Goal: Information Seeking & Learning: Learn about a topic

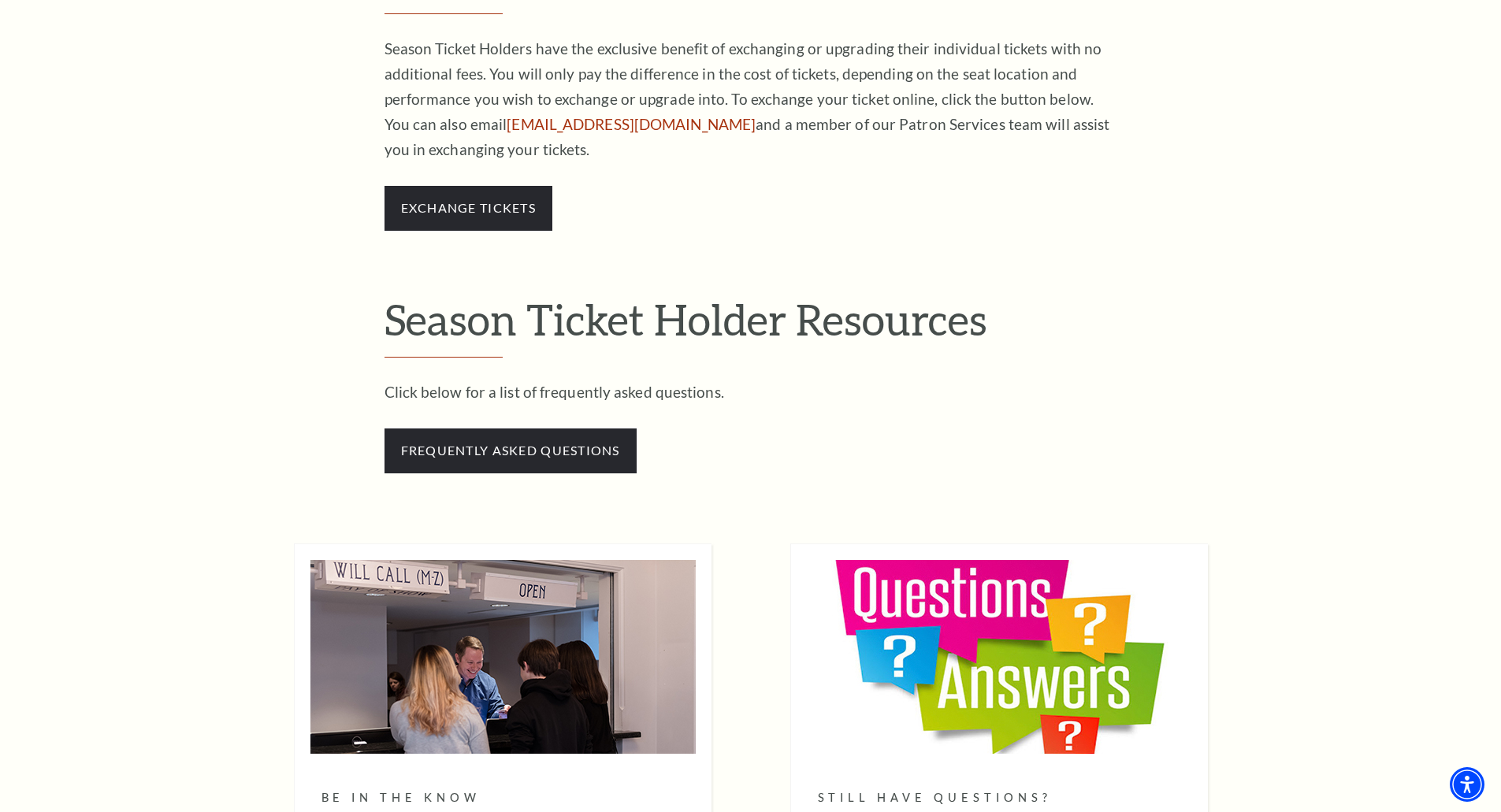
scroll to position [1324, 0]
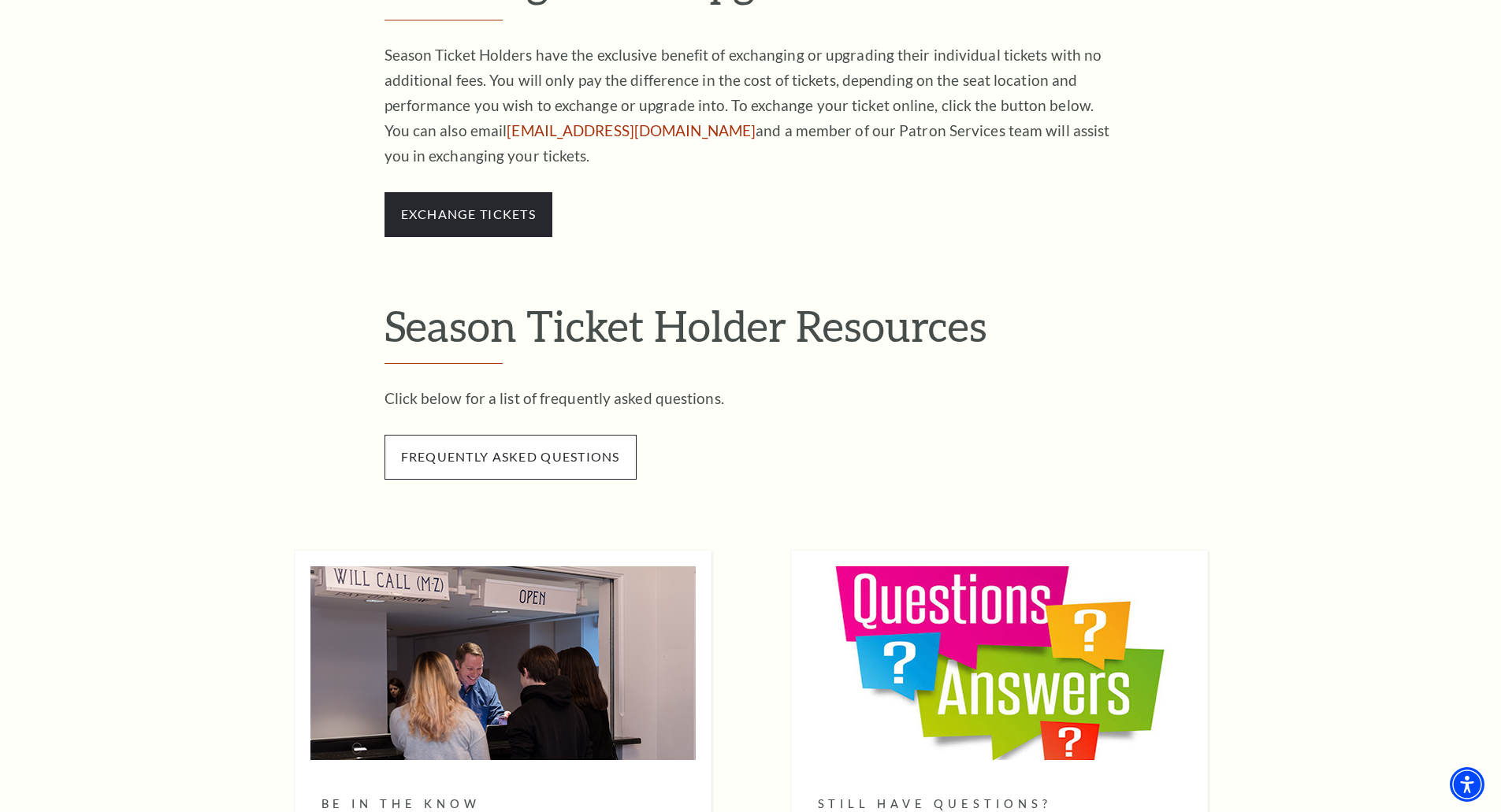
click at [542, 460] on span "frequently asked questions" at bounding box center [510, 456] width 252 height 44
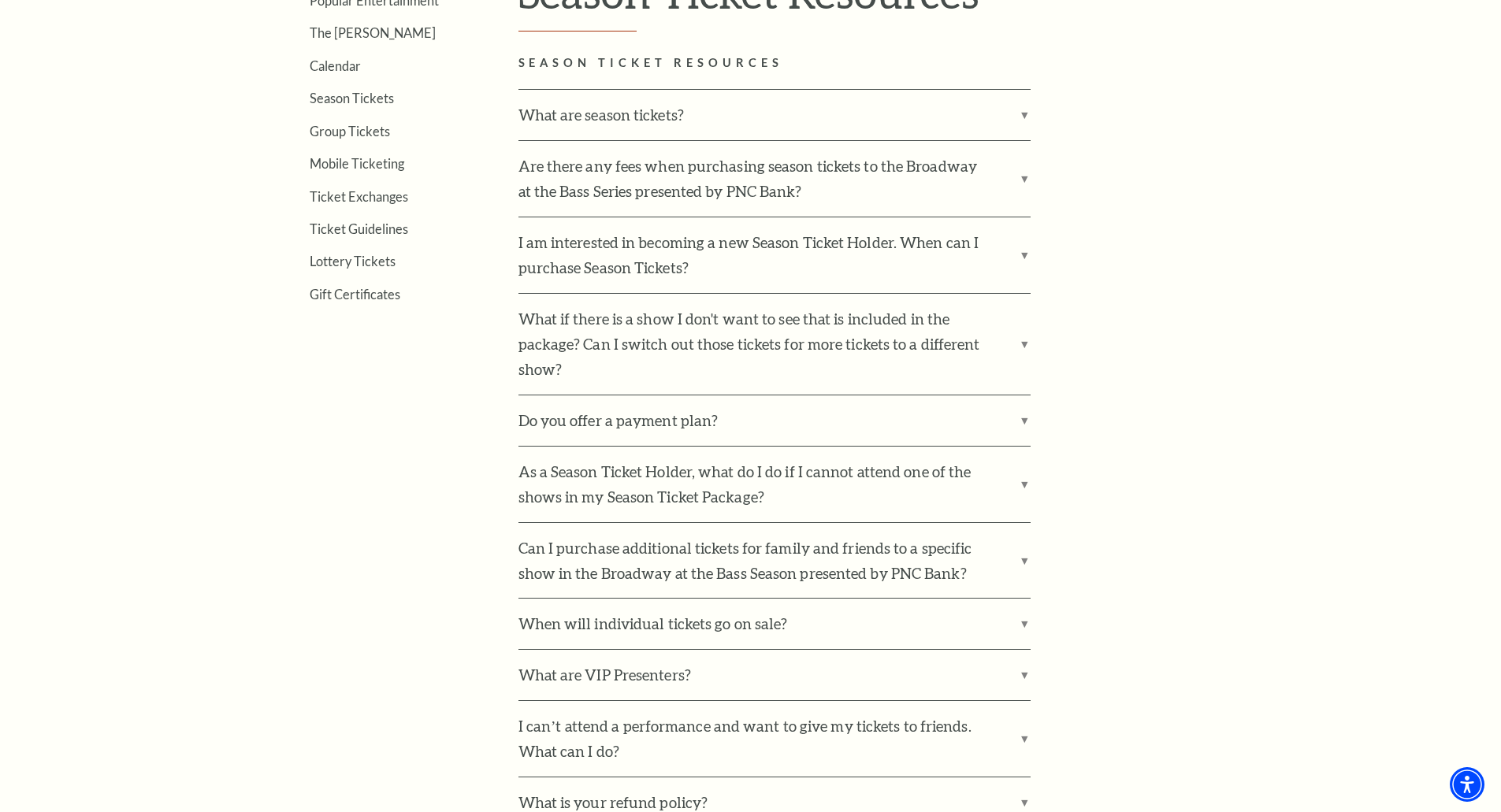
scroll to position [611, 0]
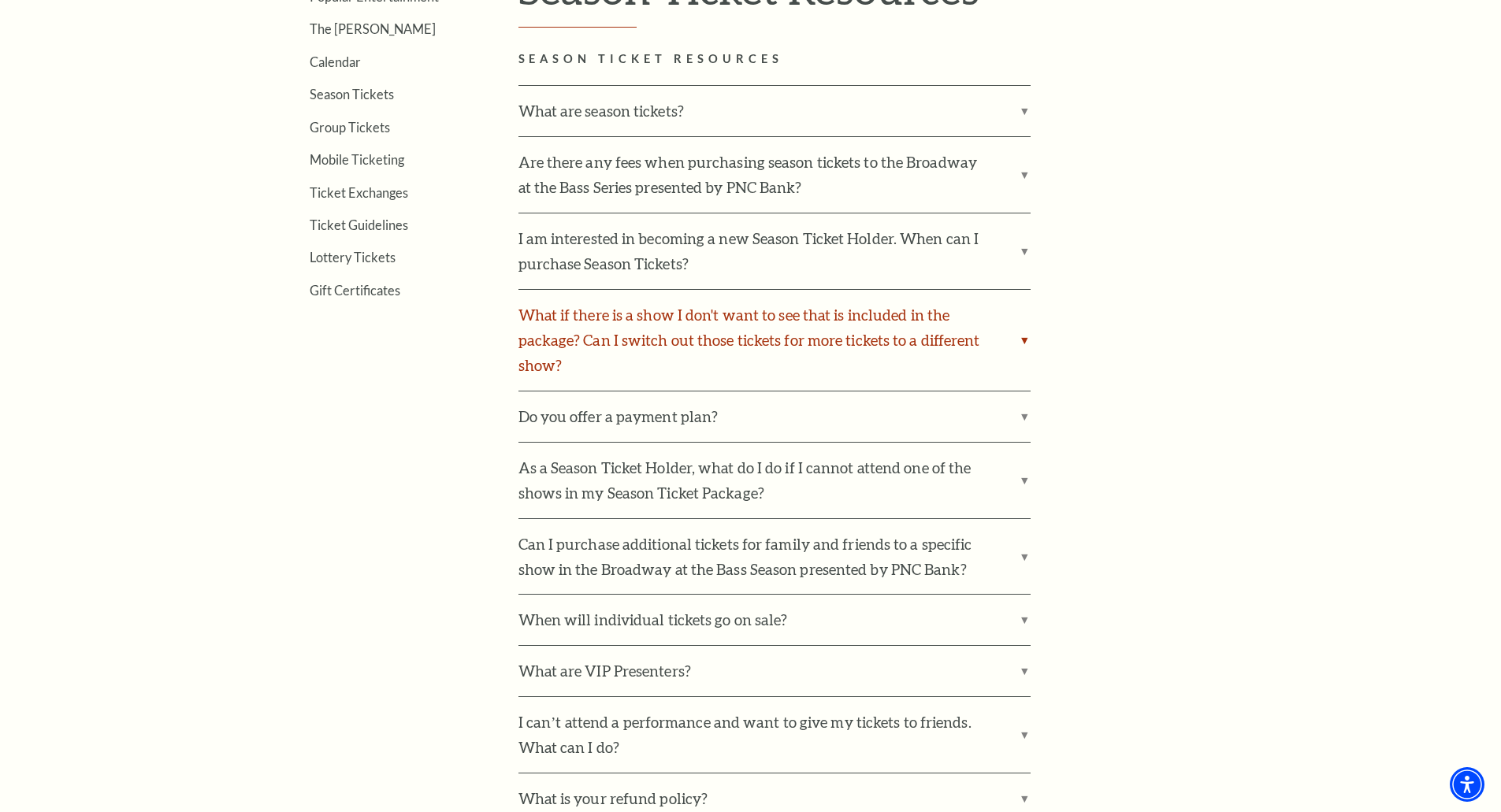
click at [1020, 341] on label "What if there is a show I don't want to see that is included in the package? Ca…" at bounding box center [774, 340] width 512 height 100
click at [0, 0] on input "What if there is a show I don't want to see that is included in the package? Ca…" at bounding box center [0, 0] width 0 height 0
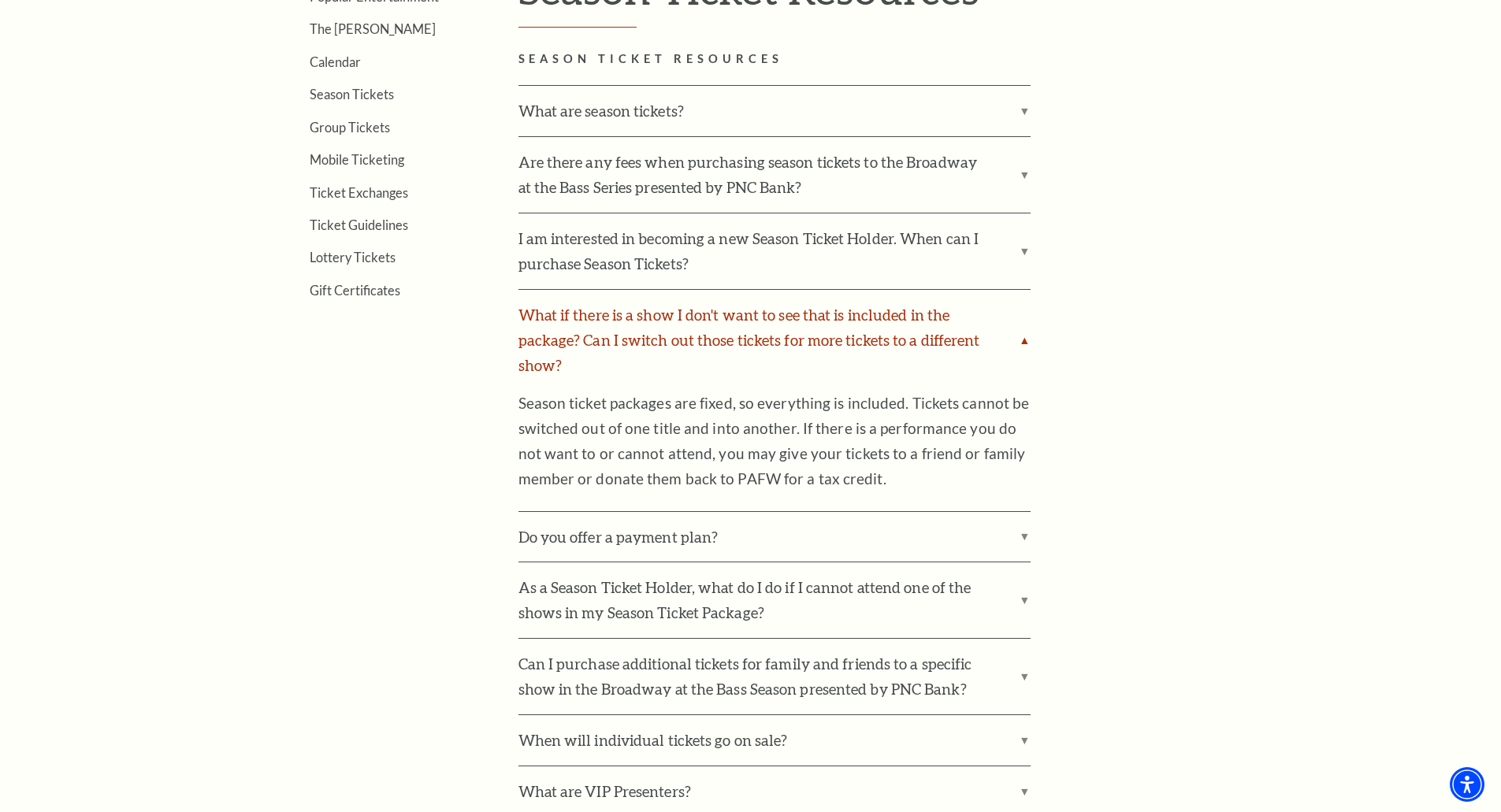
click at [1020, 341] on label "What if there is a show I don't want to see that is included in the package? Ca…" at bounding box center [774, 340] width 512 height 100
click at [0, 0] on input "What if there is a show I don't want to see that is included in the package? Ca…" at bounding box center [0, 0] width 0 height 0
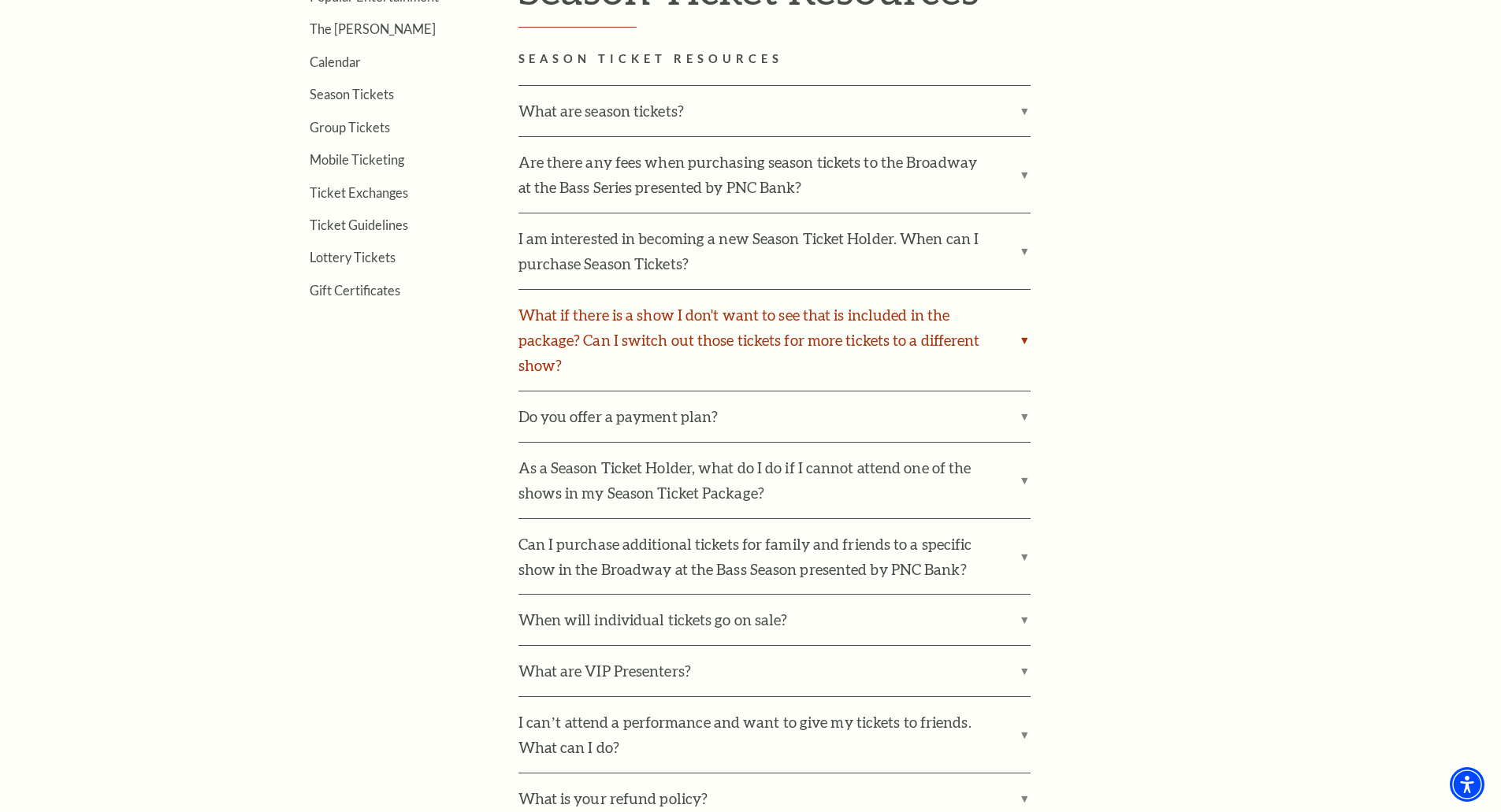
click at [1020, 341] on label "What if there is a show I don't want to see that is included in the package? Ca…" at bounding box center [774, 340] width 512 height 100
click at [0, 0] on input "What if there is a show I don't want to see that is included in the package? Ca…" at bounding box center [0, 0] width 0 height 0
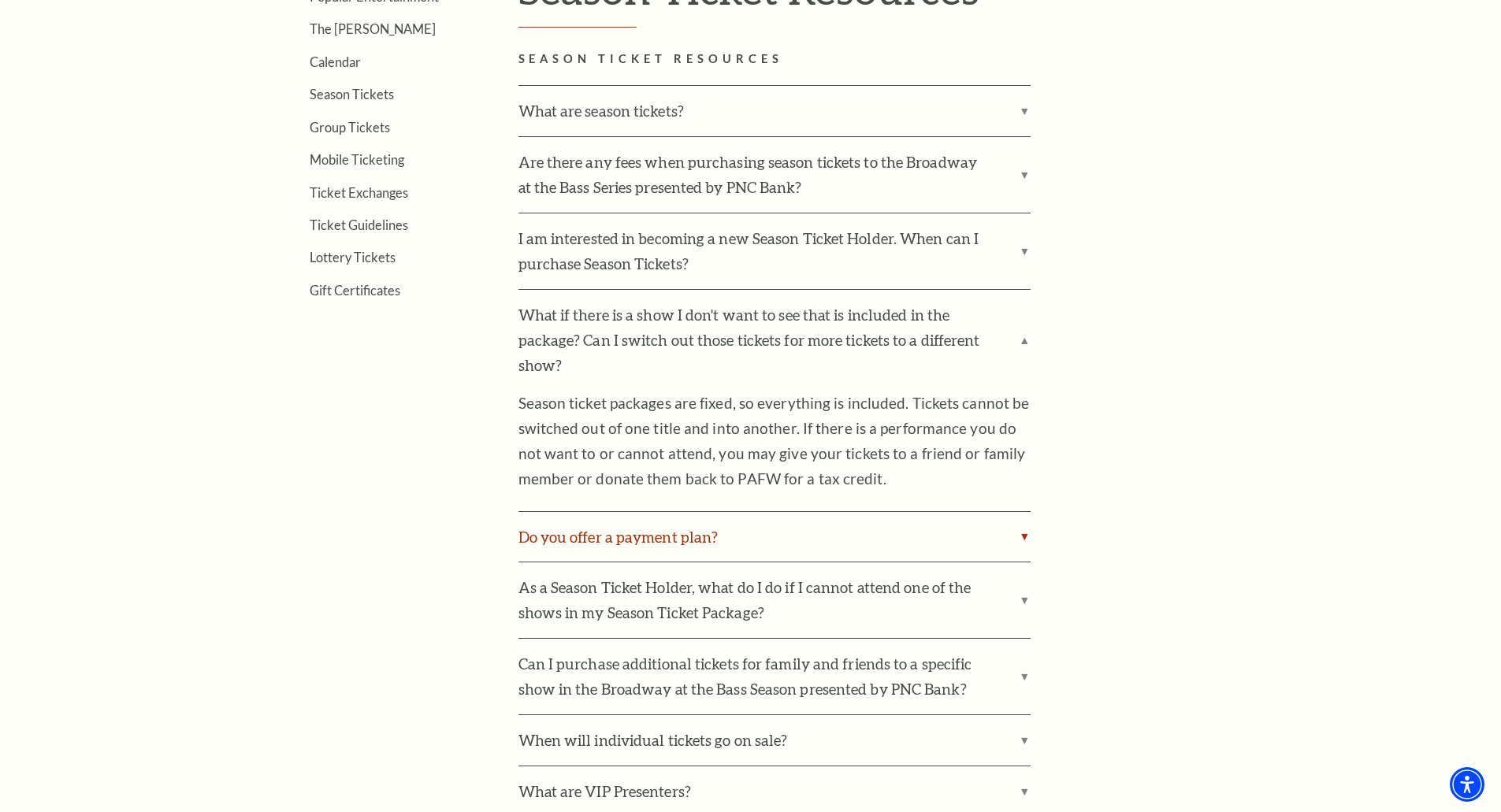
click at [1028, 534] on label "Do you offer a payment plan?" at bounding box center [774, 537] width 512 height 51
click at [0, 0] on input "Do you offer a payment plan?" at bounding box center [0, 0] width 0 height 0
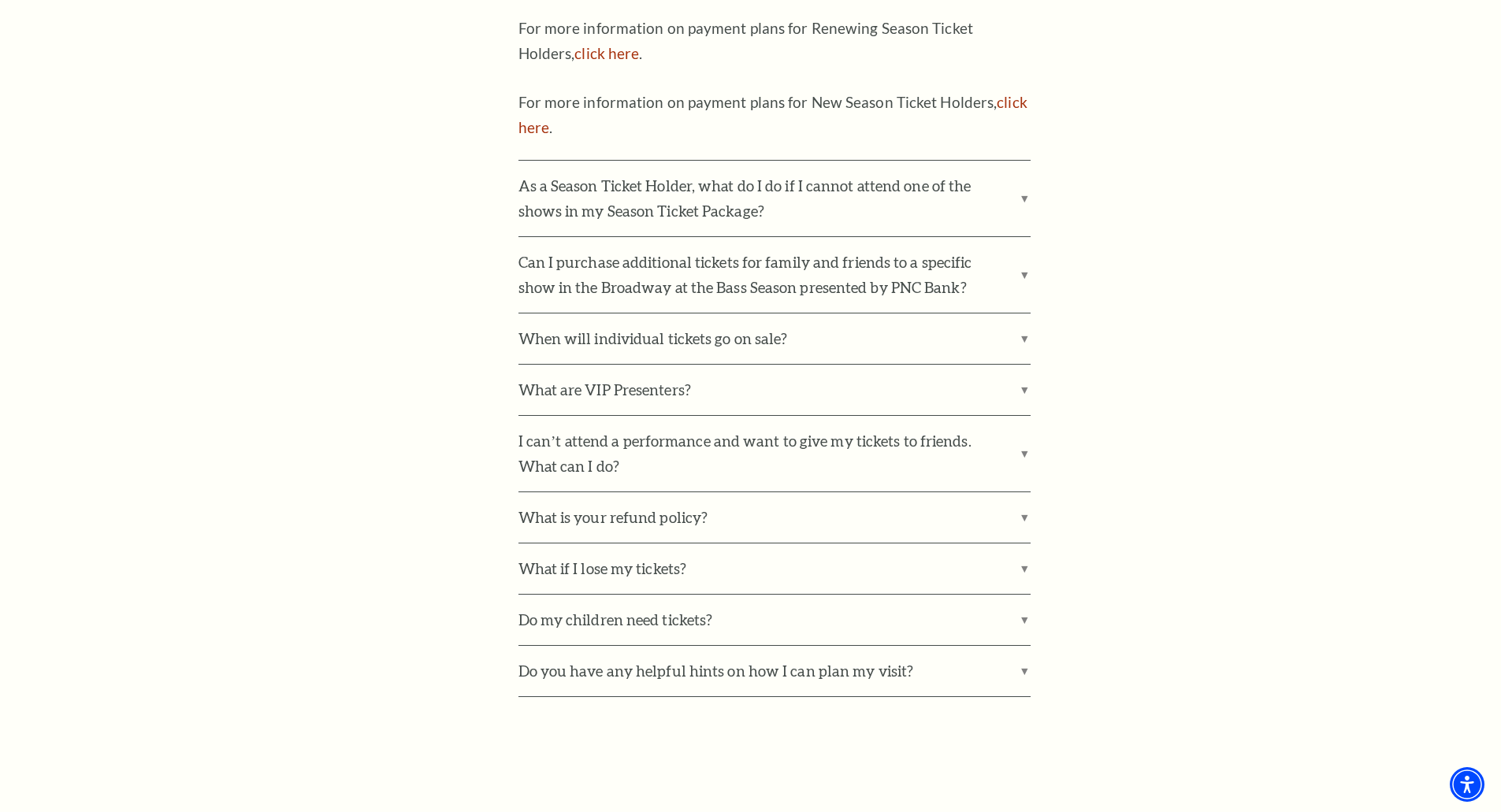
scroll to position [1237, 0]
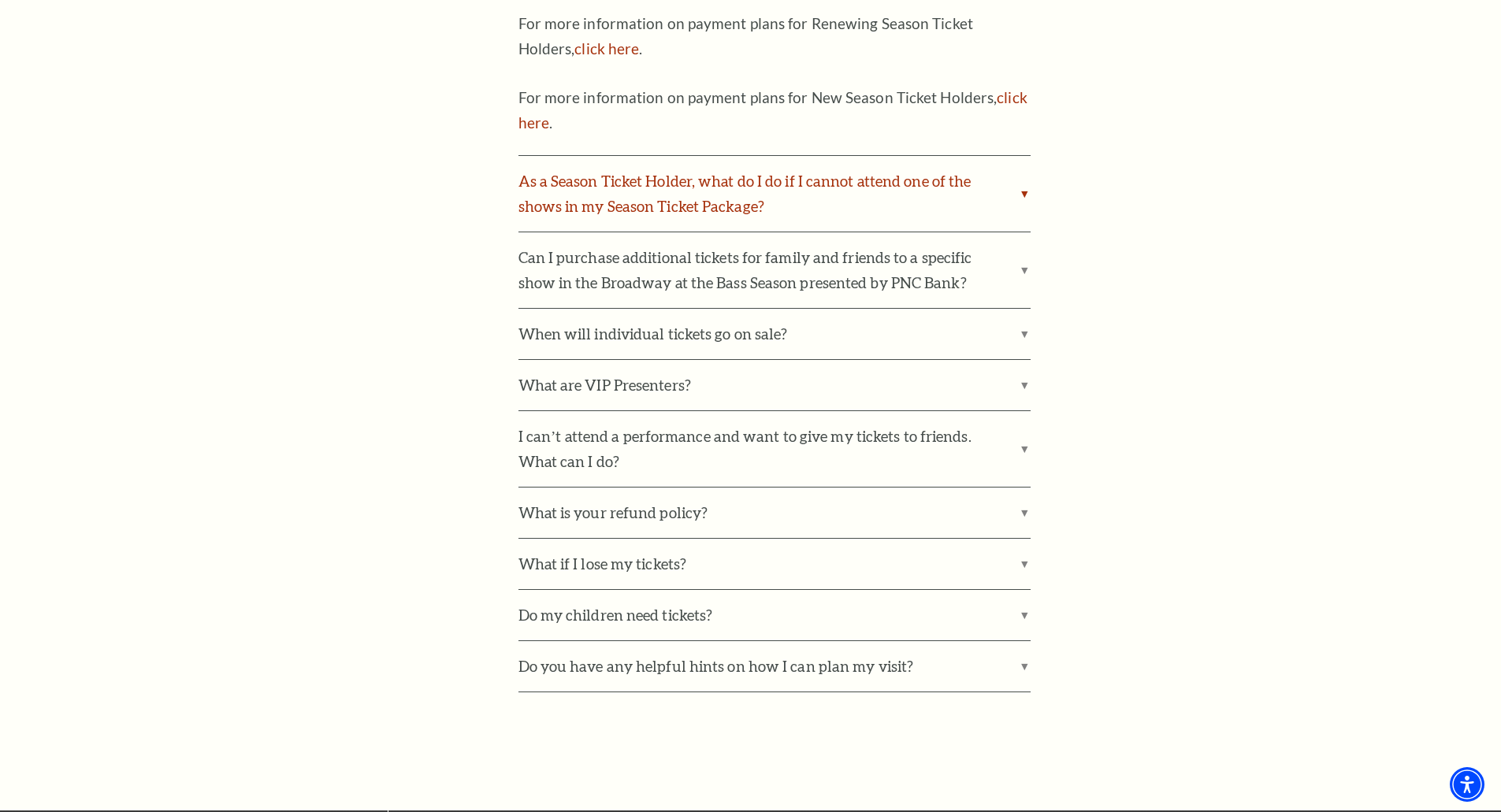
click at [990, 206] on label "As a Season Ticket Holder, what do I do if I cannot attend one of the shows in …" at bounding box center [774, 194] width 512 height 75
click at [0, 0] on input "As a Season Ticket Holder, what do I do if I cannot attend one of the shows in …" at bounding box center [0, 0] width 0 height 0
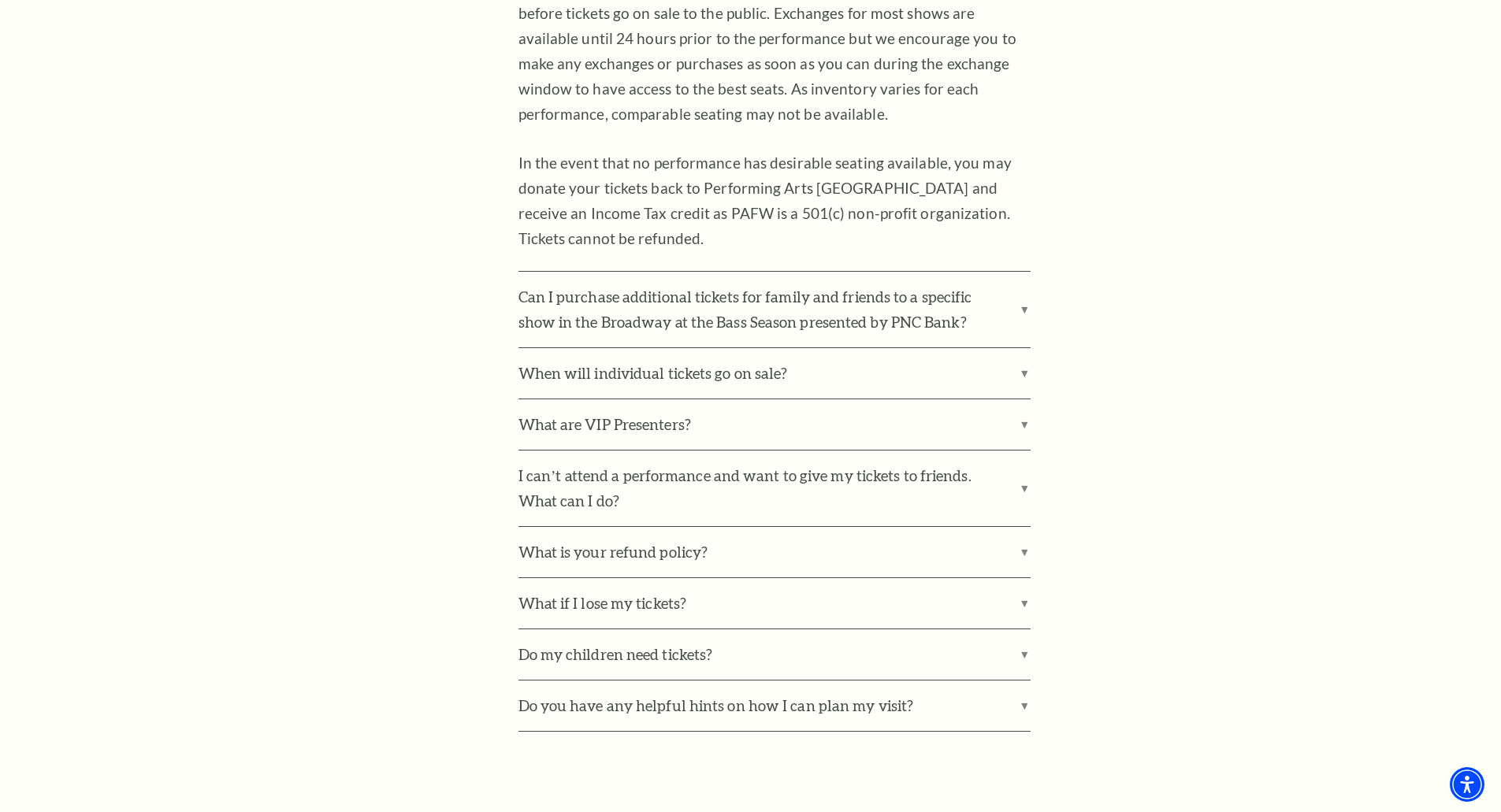
scroll to position [1624, 0]
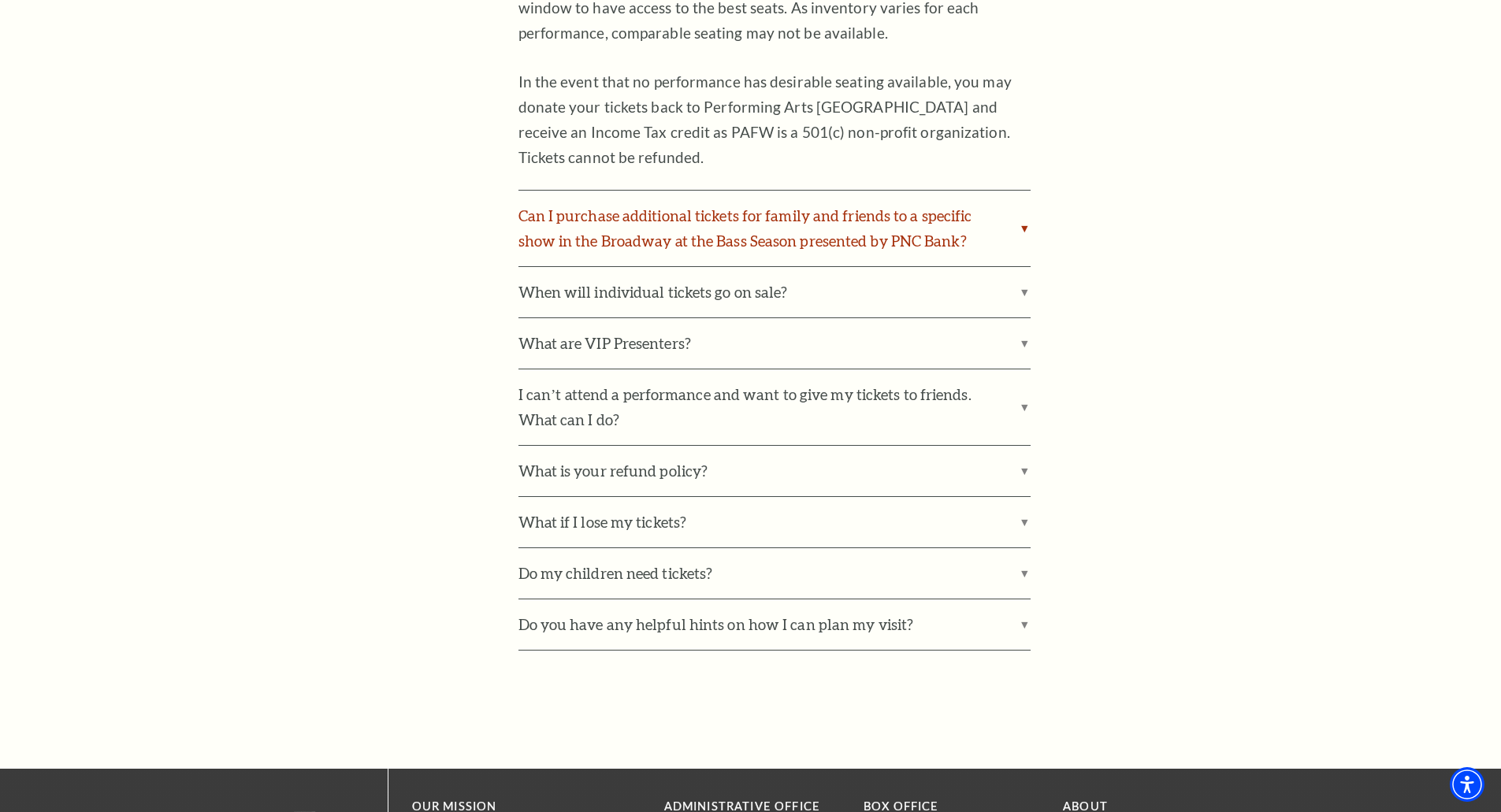
click at [1013, 228] on label "Can I purchase additional tickets for family and friends to a specific show in …" at bounding box center [774, 228] width 512 height 75
click at [0, 0] on input "Can I purchase additional tickets for family and friends to a specific show in …" at bounding box center [0, 0] width 0 height 0
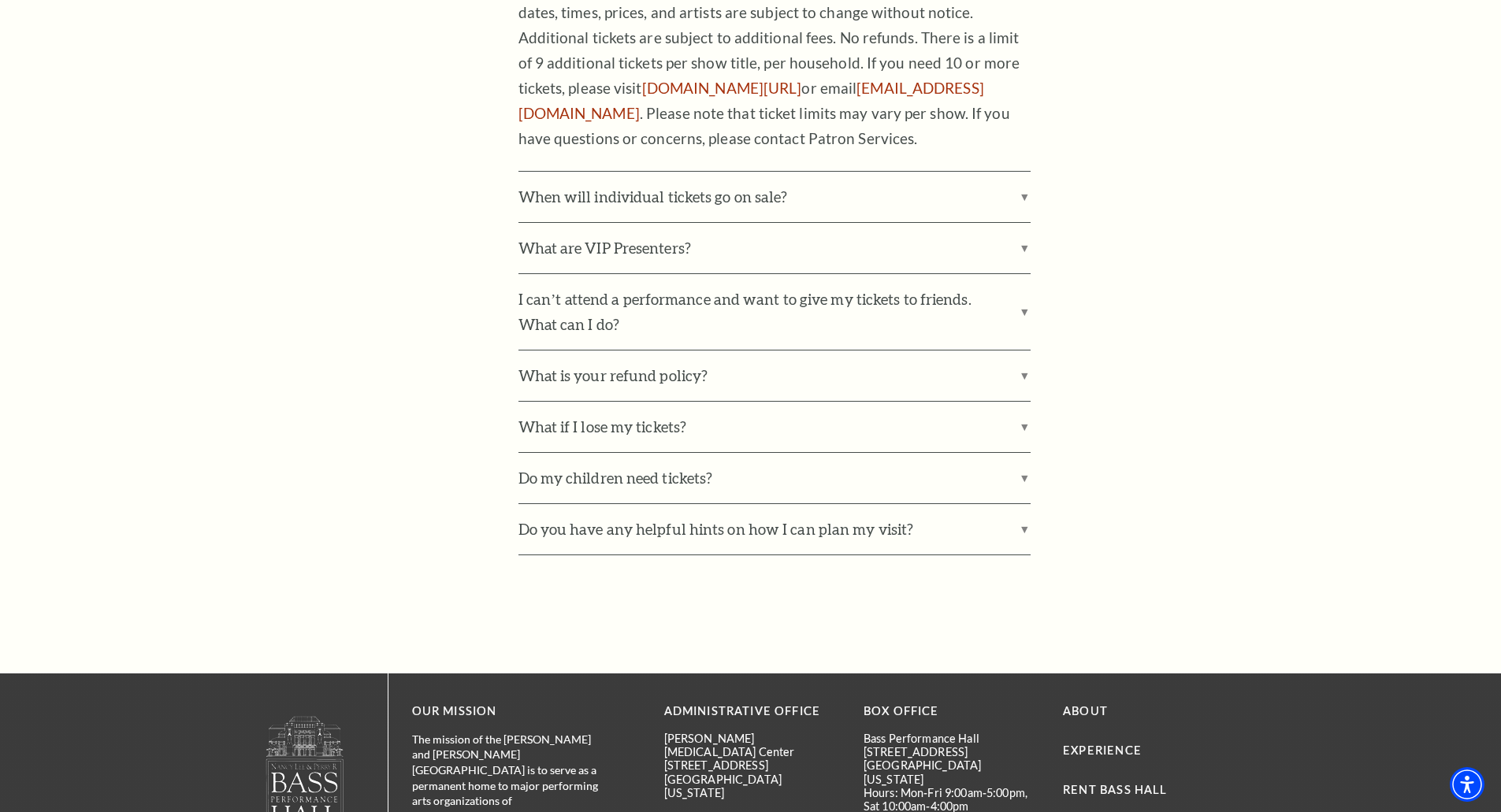
scroll to position [2112, 0]
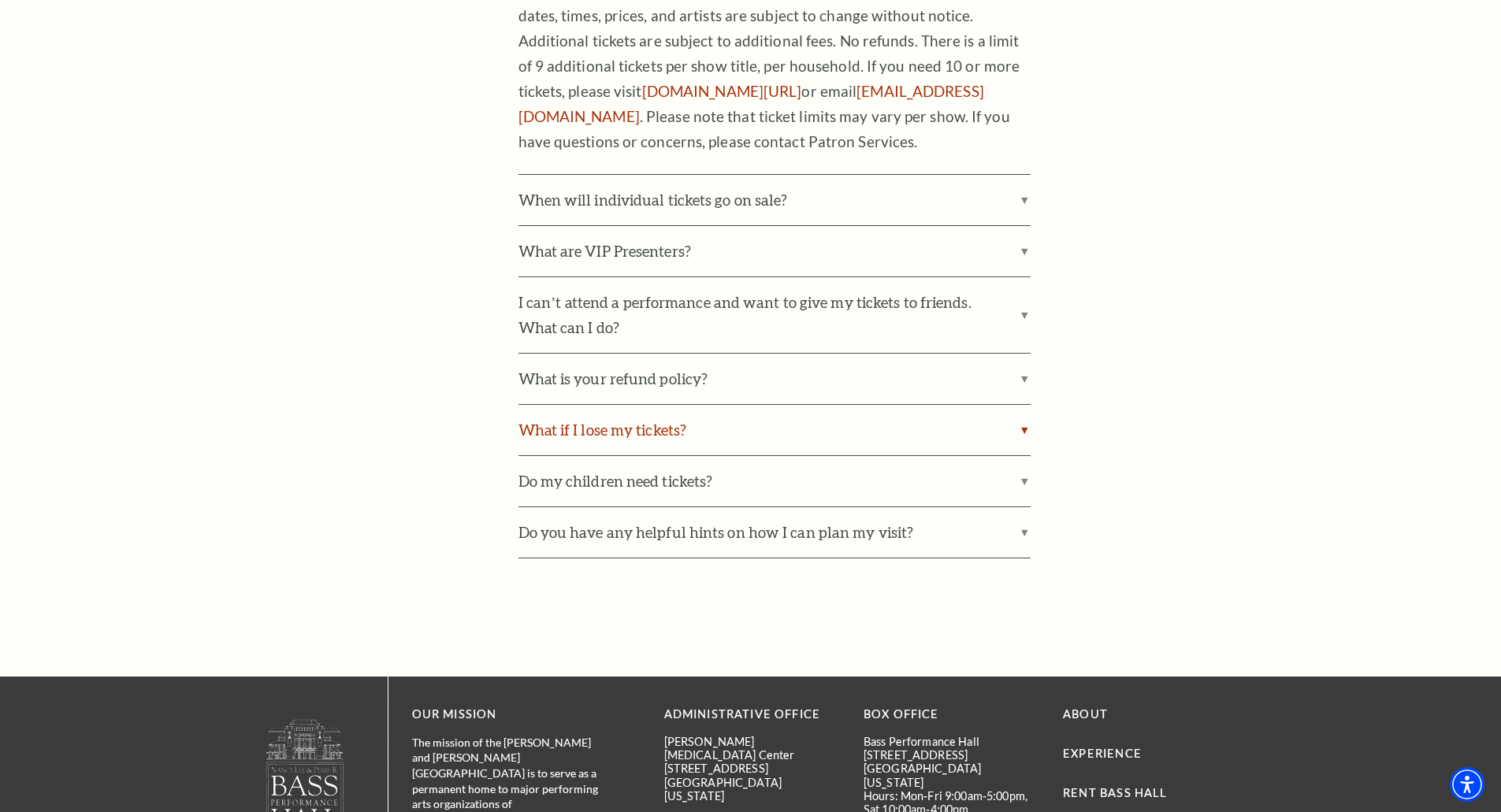
click at [861, 430] on label "What if I lose my tickets?" at bounding box center [774, 430] width 512 height 51
click at [0, 0] on input "What if I lose my tickets?" at bounding box center [0, 0] width 0 height 0
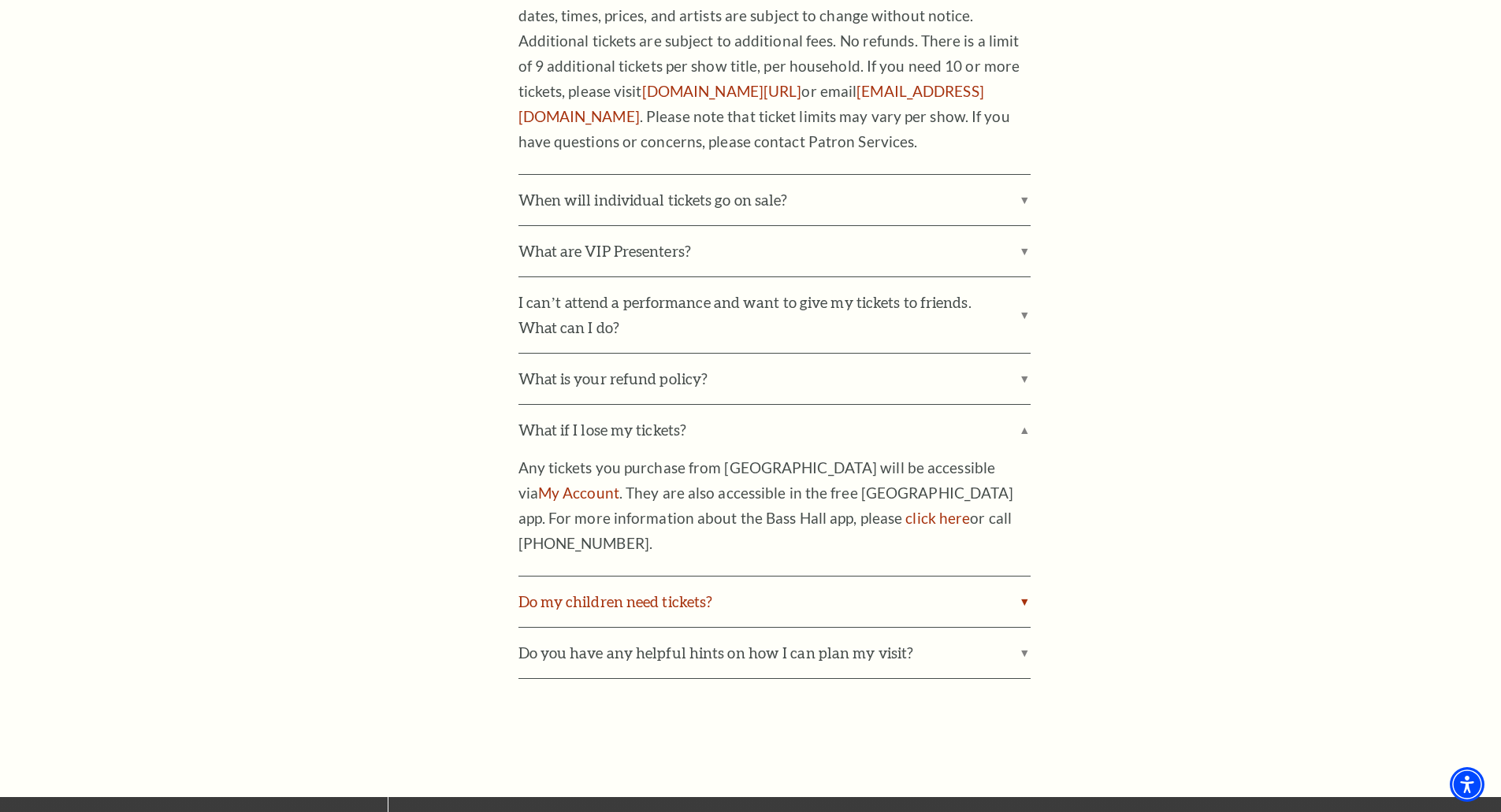
click at [812, 582] on label "Do my children need tickets?" at bounding box center [774, 602] width 512 height 51
click at [0, 0] on input "Do my children need tickets?" at bounding box center [0, 0] width 0 height 0
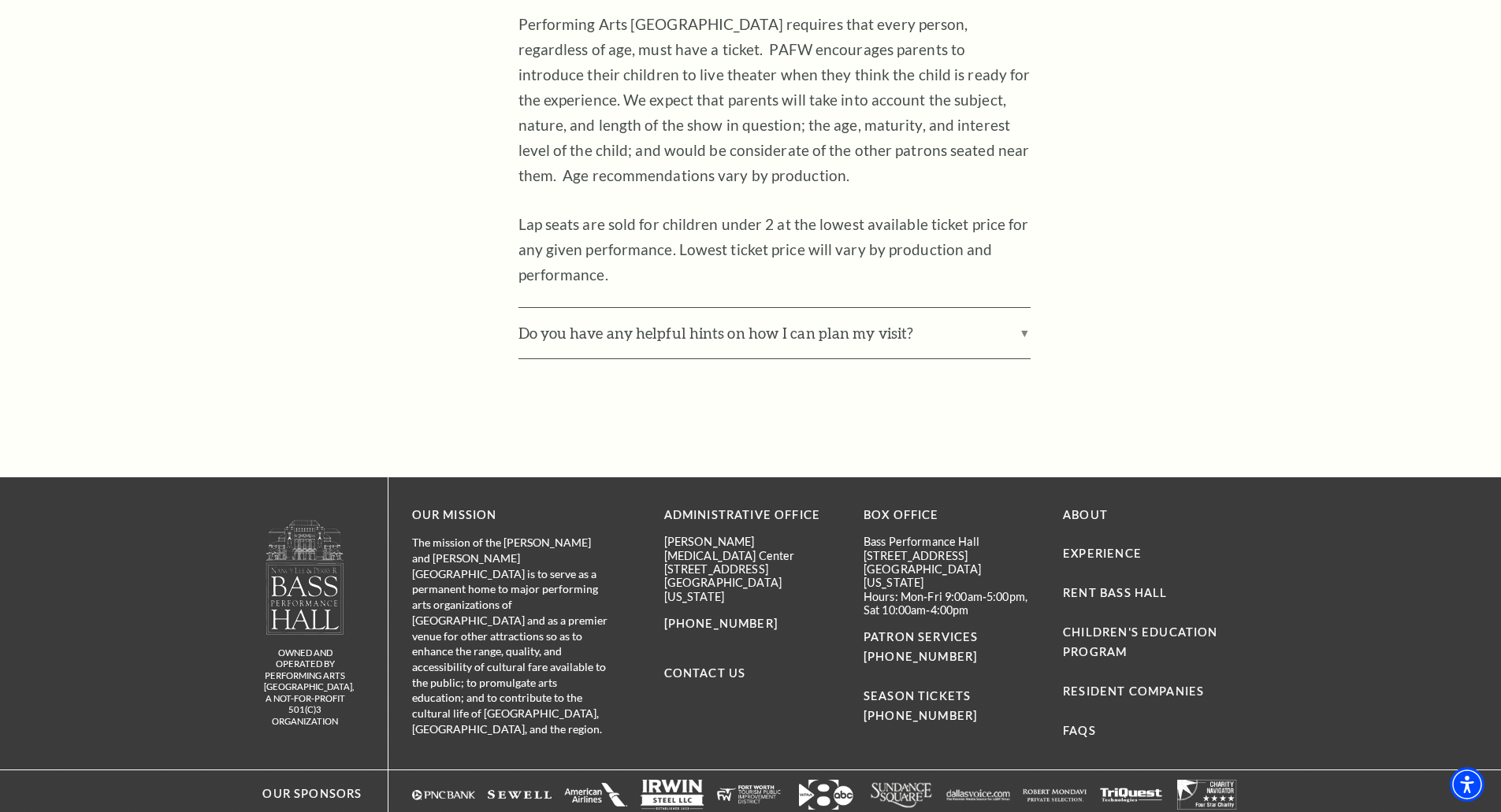
scroll to position [2598, 0]
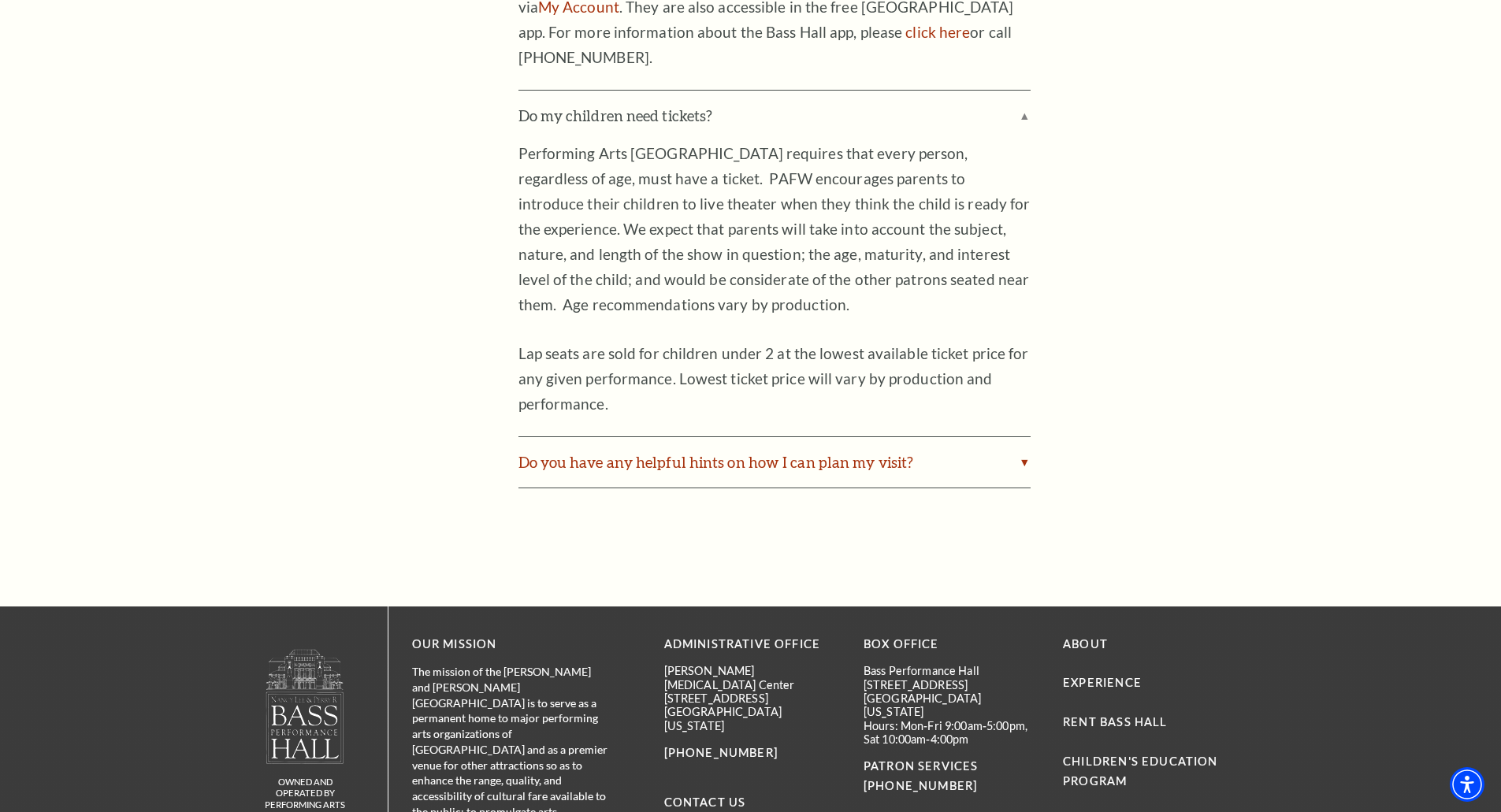
click at [917, 437] on label "Do you have any helpful hints on how I can plan my visit?" at bounding box center [774, 462] width 512 height 51
click at [0, 0] on input "Do you have any helpful hints on how I can plan my visit?" at bounding box center [0, 0] width 0 height 0
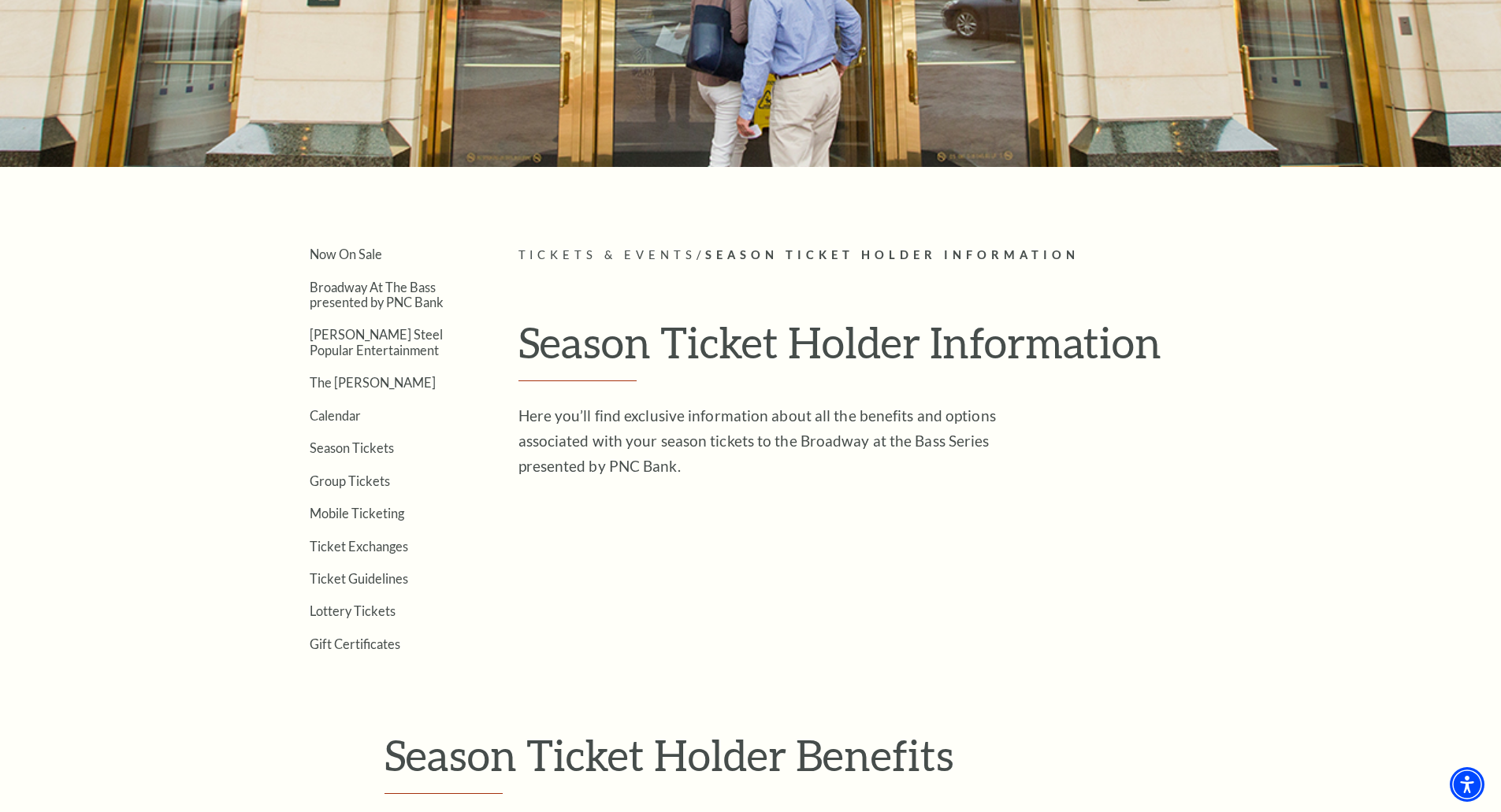
scroll to position [1324, 0]
